Goal: Task Accomplishment & Management: Use online tool/utility

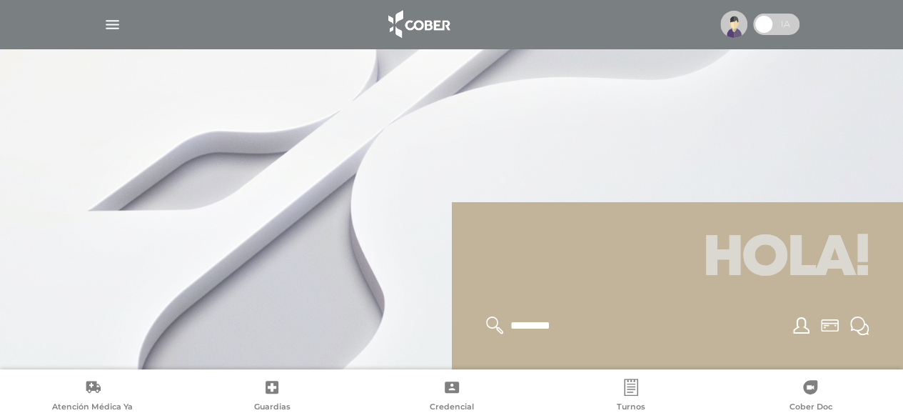
click at [811, 390] on icon at bounding box center [810, 387] width 14 height 14
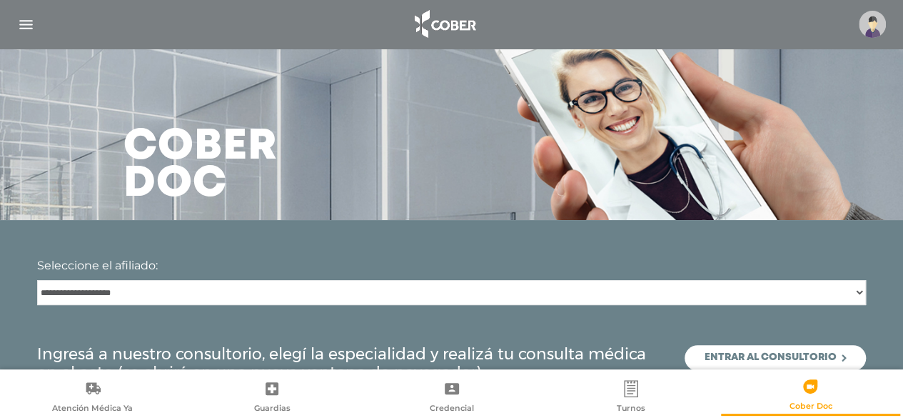
click at [809, 383] on icon at bounding box center [810, 386] width 14 height 14
click at [712, 352] on link "Entrar al consultorio" at bounding box center [775, 358] width 181 height 26
